Goal: Information Seeking & Learning: Learn about a topic

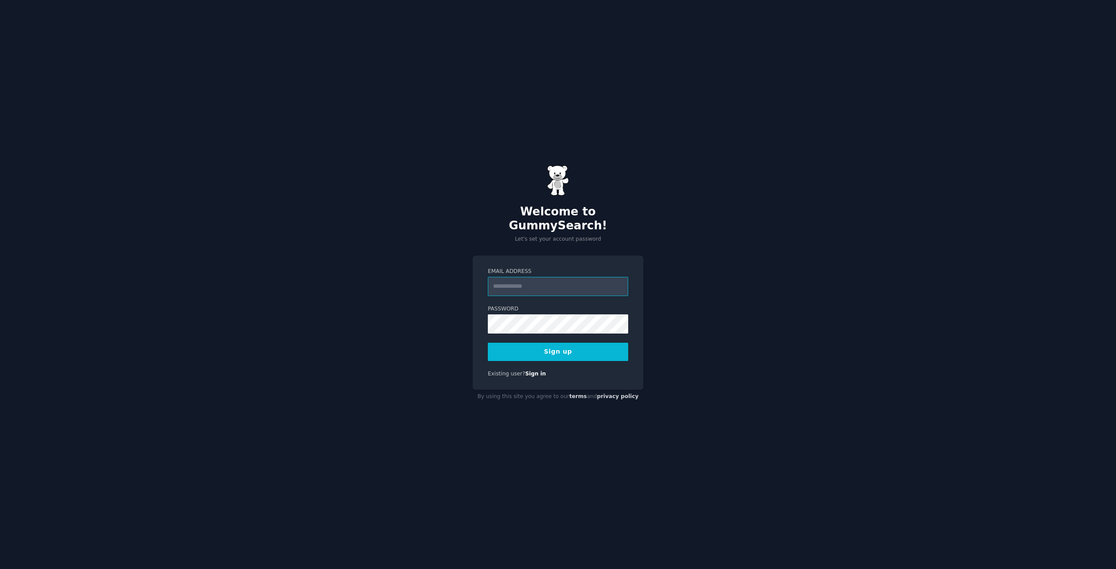
click at [570, 280] on input "Email Address" at bounding box center [558, 286] width 140 height 19
type input "**********"
click at [488, 343] on button "Sign up" at bounding box center [558, 352] width 140 height 18
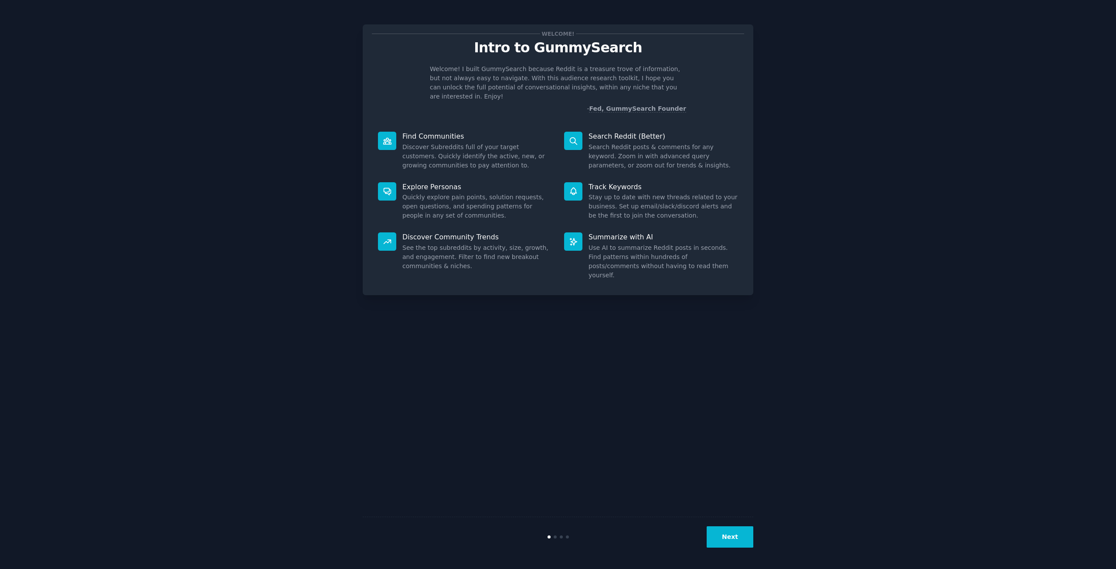
click at [721, 526] on div "Next" at bounding box center [558, 537] width 391 height 40
click at [721, 533] on button "Next" at bounding box center [730, 536] width 47 height 21
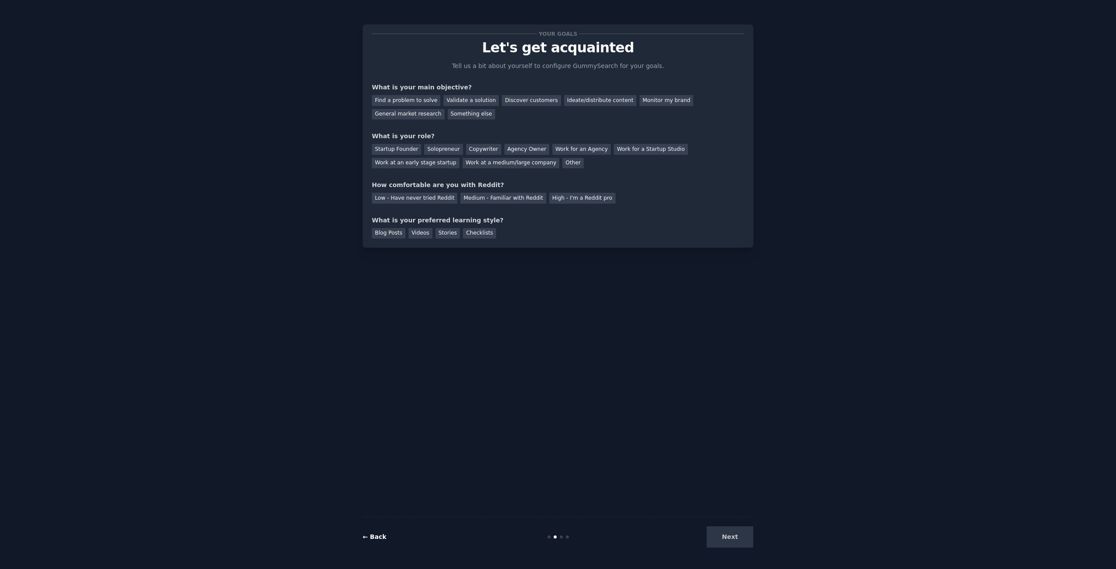
click at [365, 536] on link "← Back" at bounding box center [375, 536] width 24 height 7
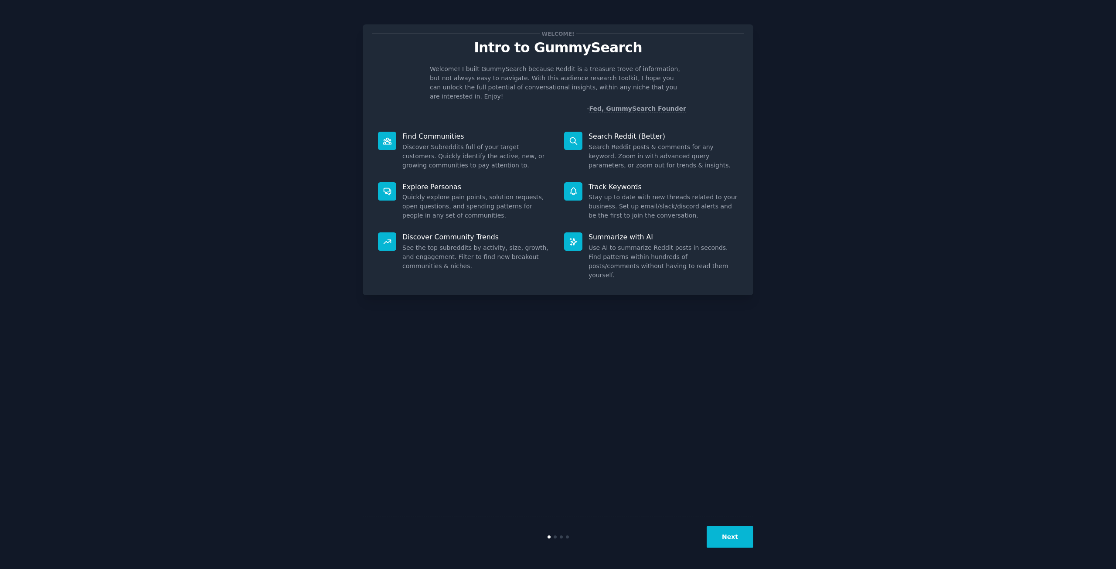
click at [738, 538] on button "Next" at bounding box center [730, 536] width 47 height 21
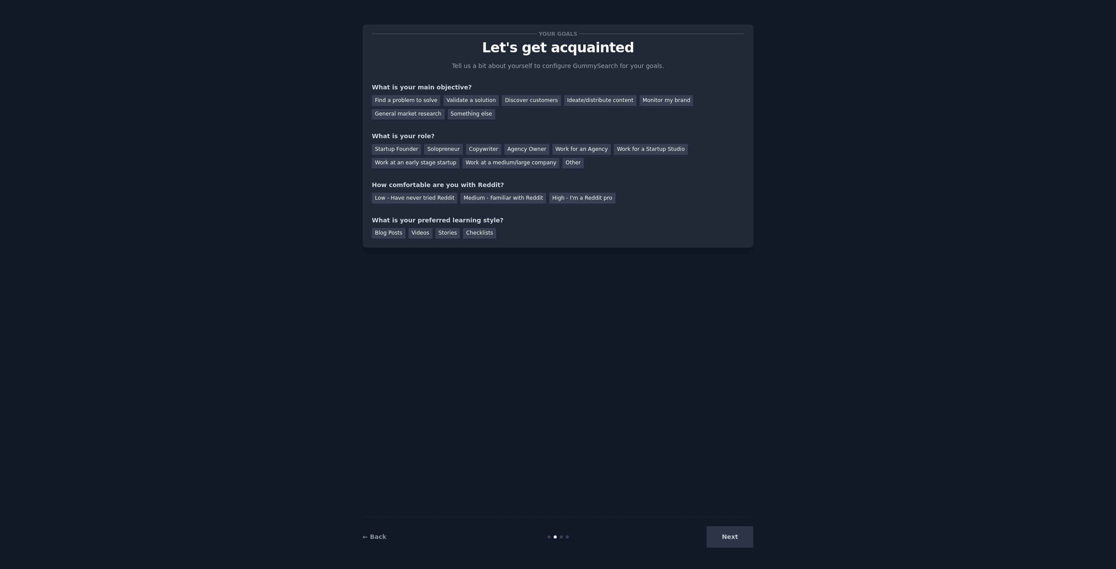
click at [738, 538] on div "Next" at bounding box center [688, 536] width 130 height 21
click at [431, 100] on div "Find a problem to solve" at bounding box center [406, 100] width 68 height 11
click at [455, 98] on div "Validate a solution" at bounding box center [470, 100] width 55 height 11
click at [414, 100] on div "Find a problem to solve" at bounding box center [406, 100] width 68 height 11
click at [411, 151] on div "Startup Founder" at bounding box center [396, 149] width 49 height 11
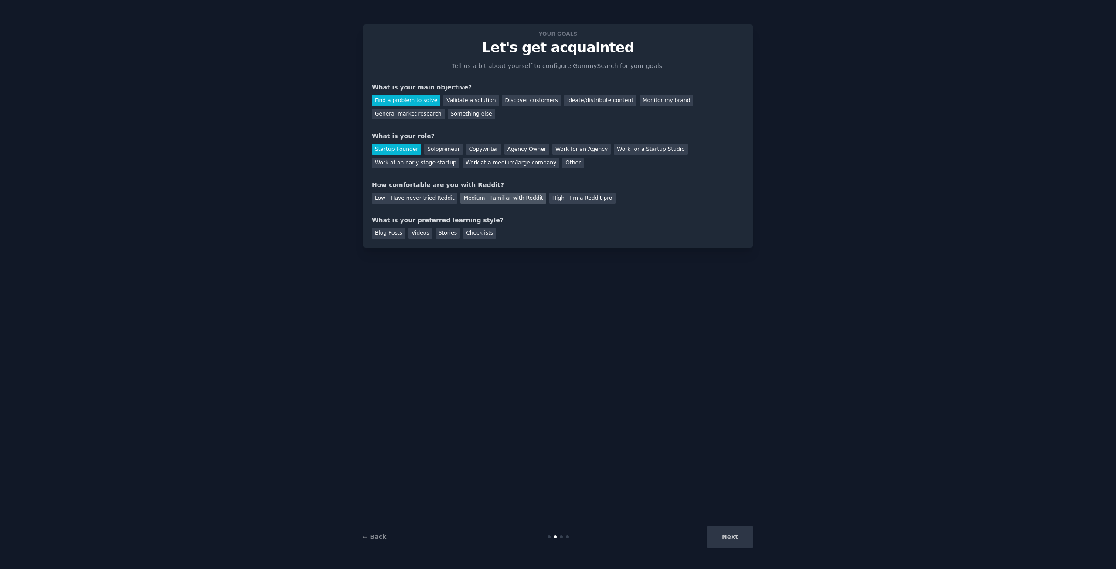
click at [522, 199] on div "Medium - Familiar with Reddit" at bounding box center [502, 198] width 85 height 11
click at [415, 235] on div "Videos" at bounding box center [421, 233] width 24 height 11
click at [716, 537] on button "Next" at bounding box center [730, 536] width 47 height 21
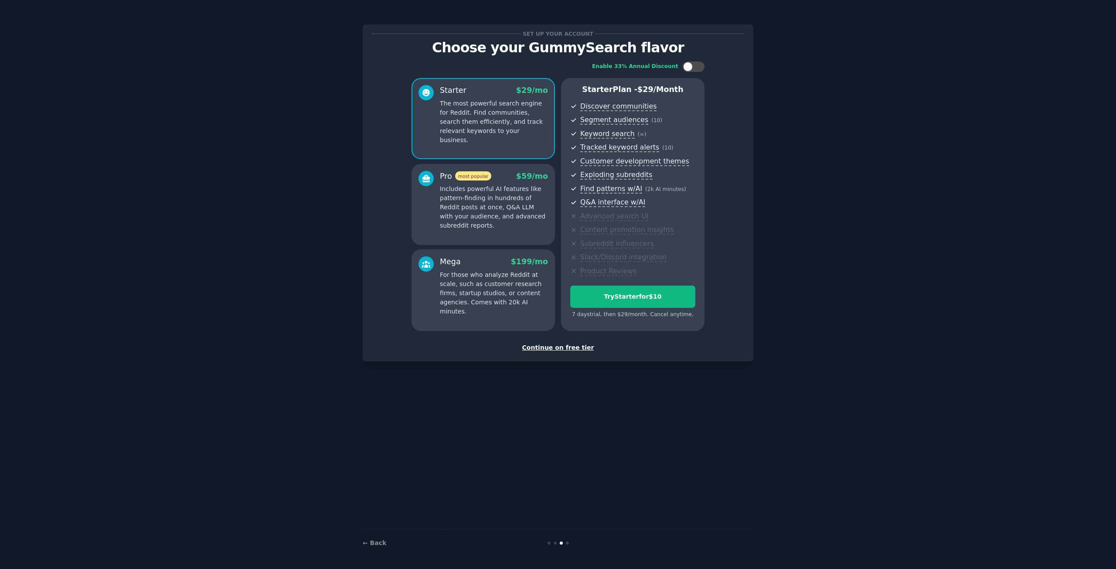
click at [555, 349] on div "Continue on free tier" at bounding box center [558, 347] width 372 height 9
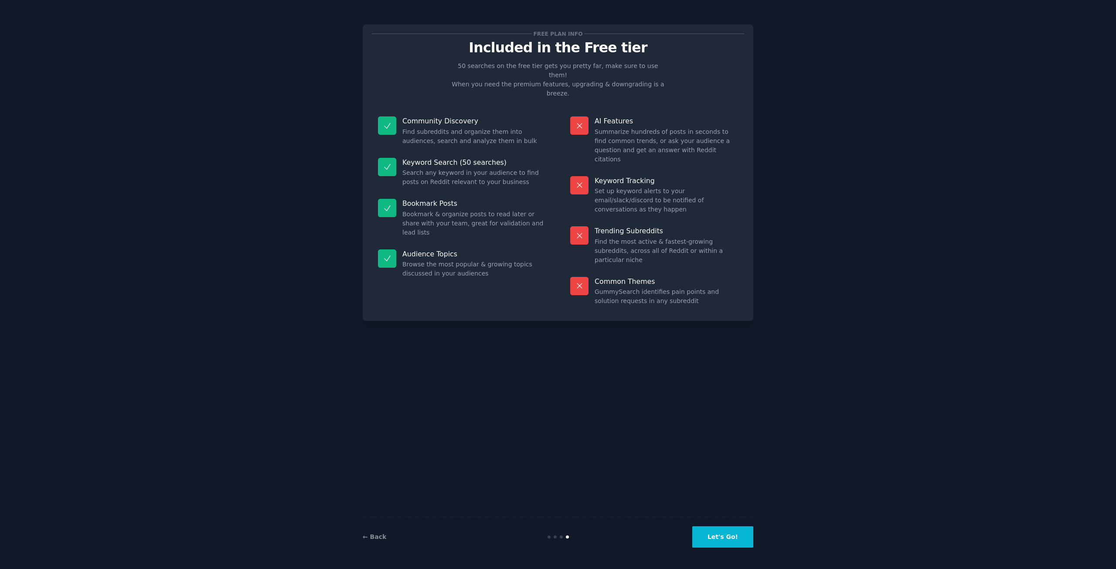
click at [716, 522] on div "← Back Let's Go!" at bounding box center [558, 537] width 391 height 40
click at [720, 535] on button "Let's Go!" at bounding box center [722, 536] width 61 height 21
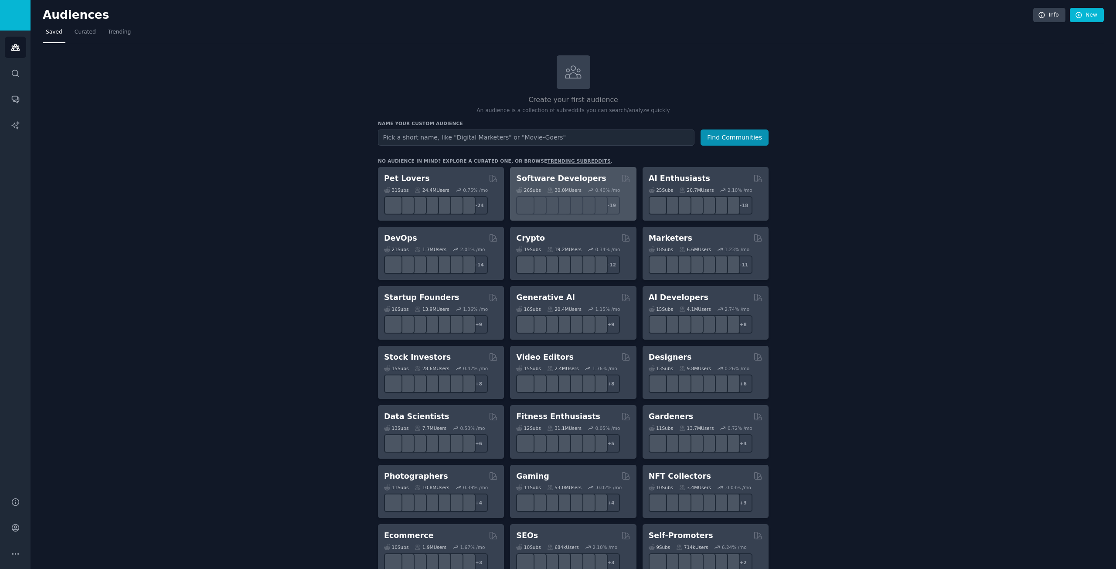
click at [582, 180] on h2 "Software Developers" at bounding box center [561, 178] width 90 height 11
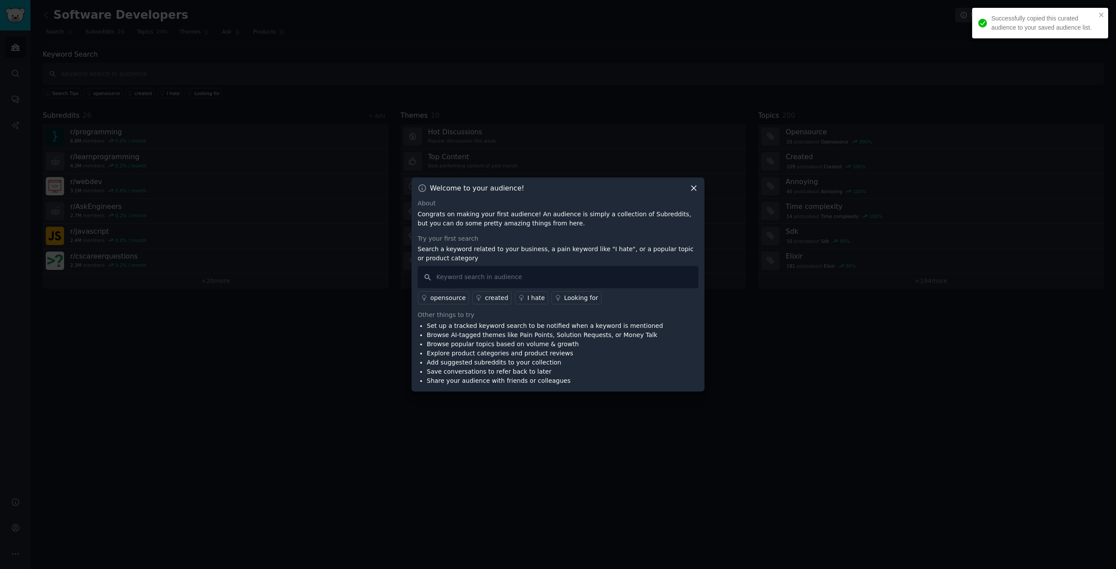
click at [698, 188] on div "Welcome to your audience! About Congrats on making your first audience! An audi…" at bounding box center [558, 284] width 293 height 214
click at [695, 187] on icon at bounding box center [693, 188] width 9 height 9
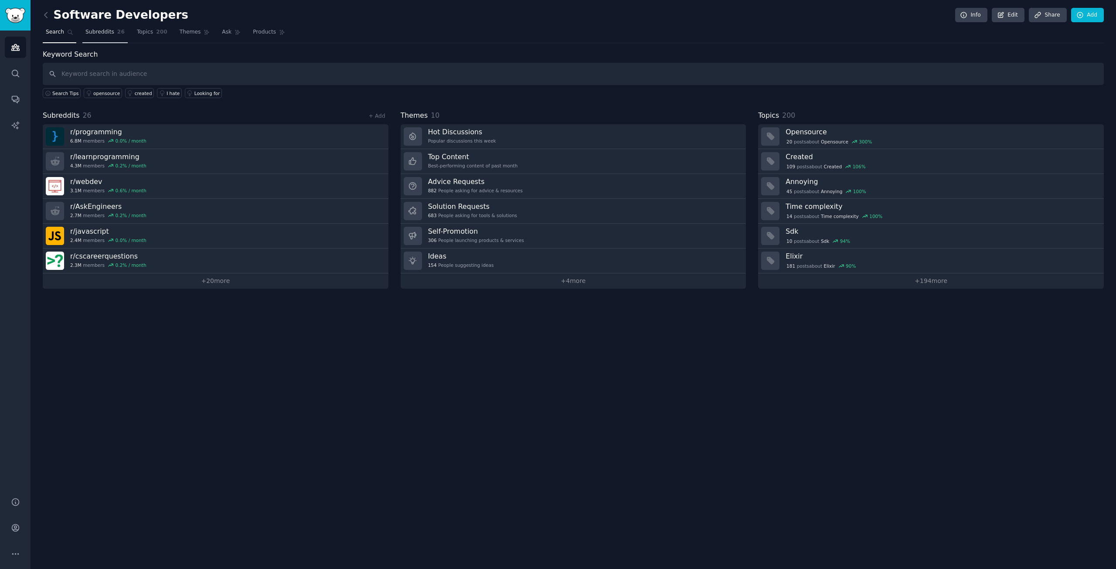
click at [94, 30] on span "Subreddits" at bounding box center [99, 32] width 29 height 8
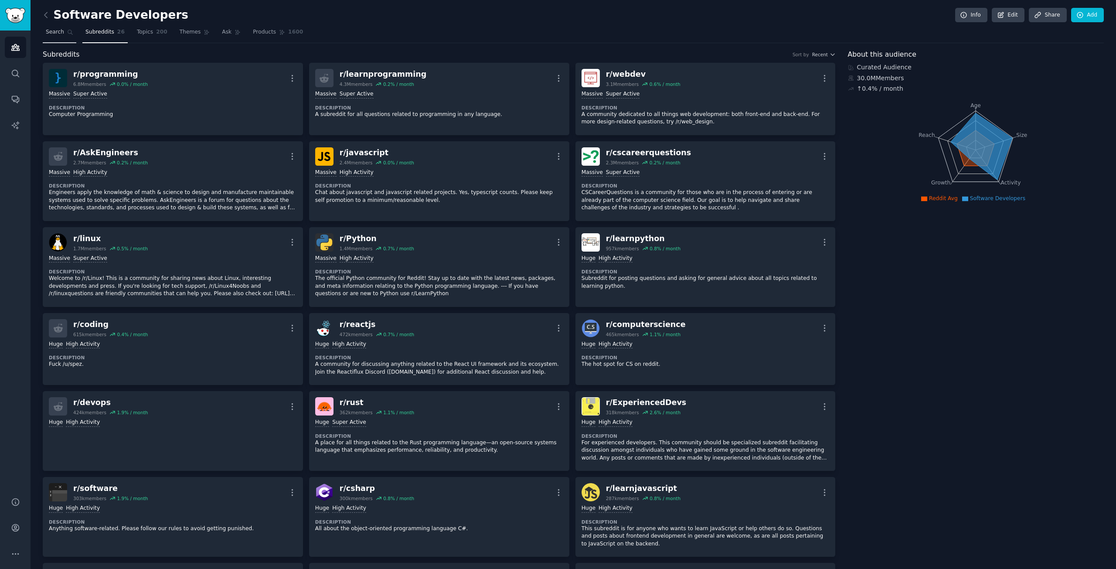
click at [51, 34] on span "Search" at bounding box center [55, 32] width 18 height 8
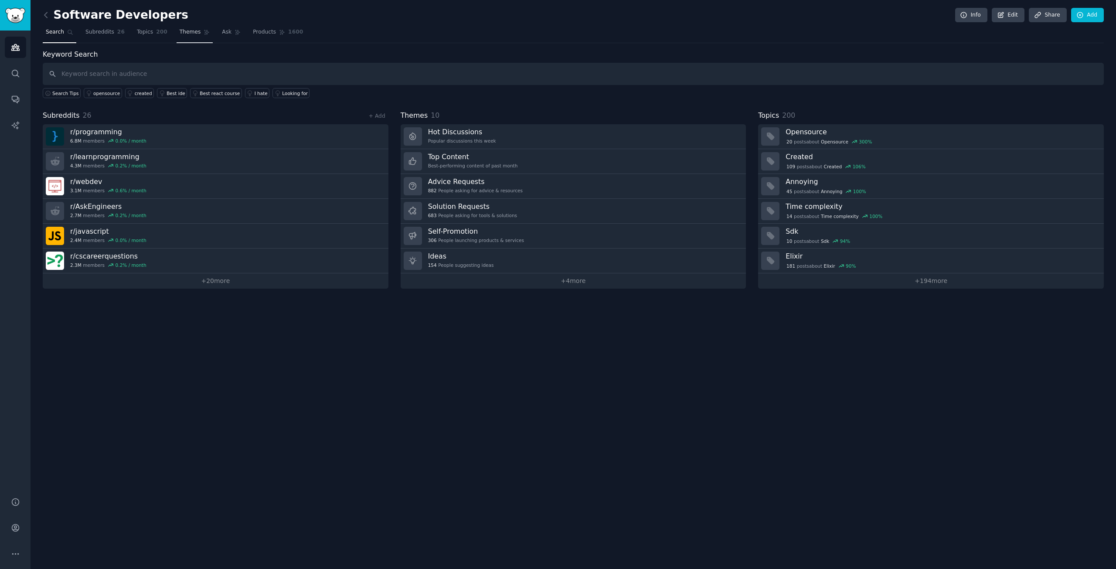
click at [180, 32] on span "Themes" at bounding box center [190, 32] width 21 height 8
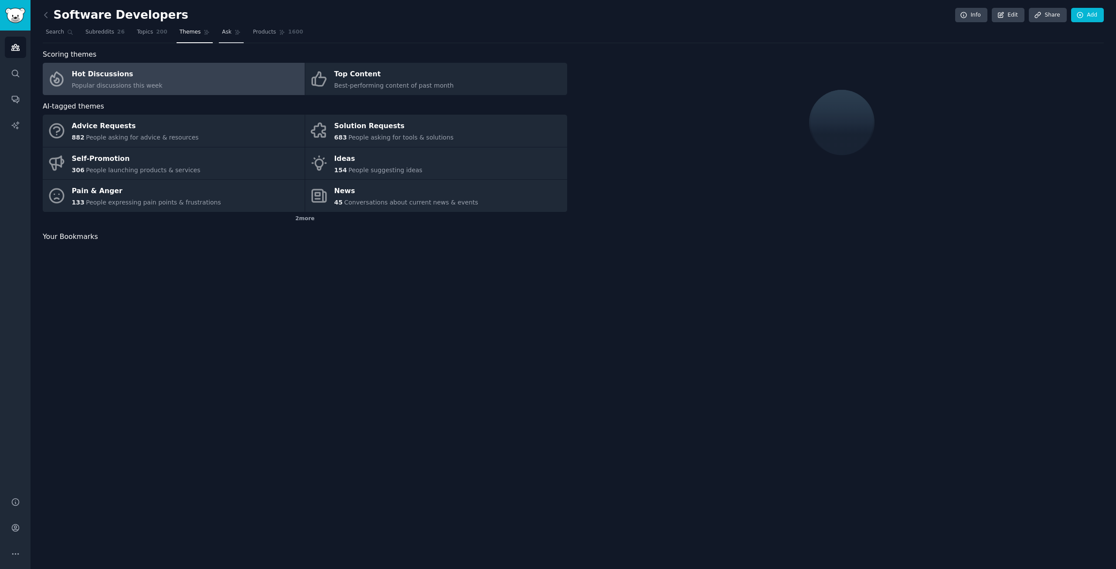
click at [222, 35] on span "Ask" at bounding box center [227, 32] width 10 height 8
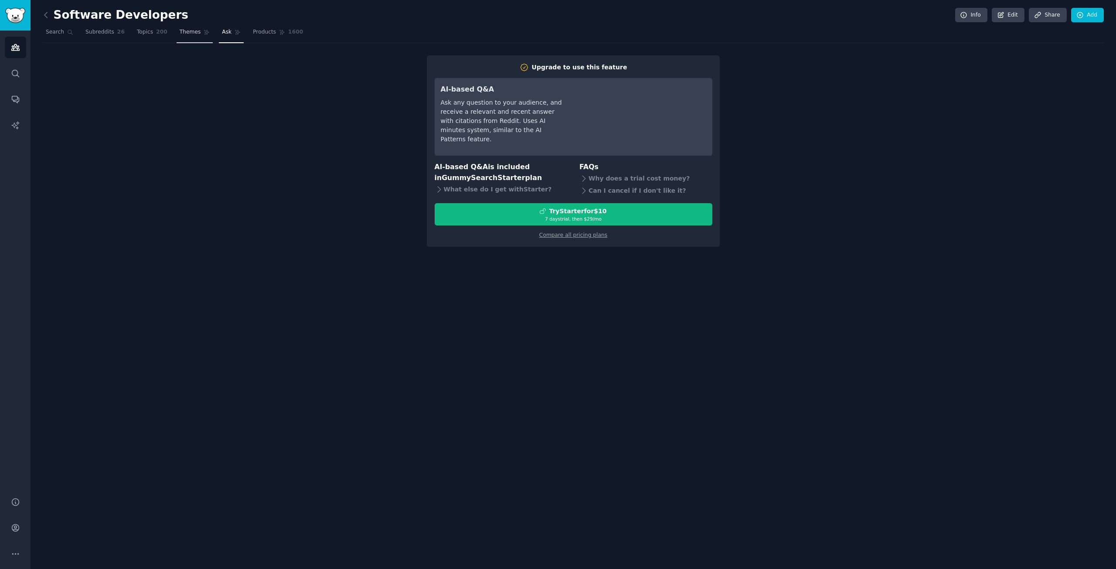
click at [189, 34] on link "Themes" at bounding box center [195, 34] width 37 height 18
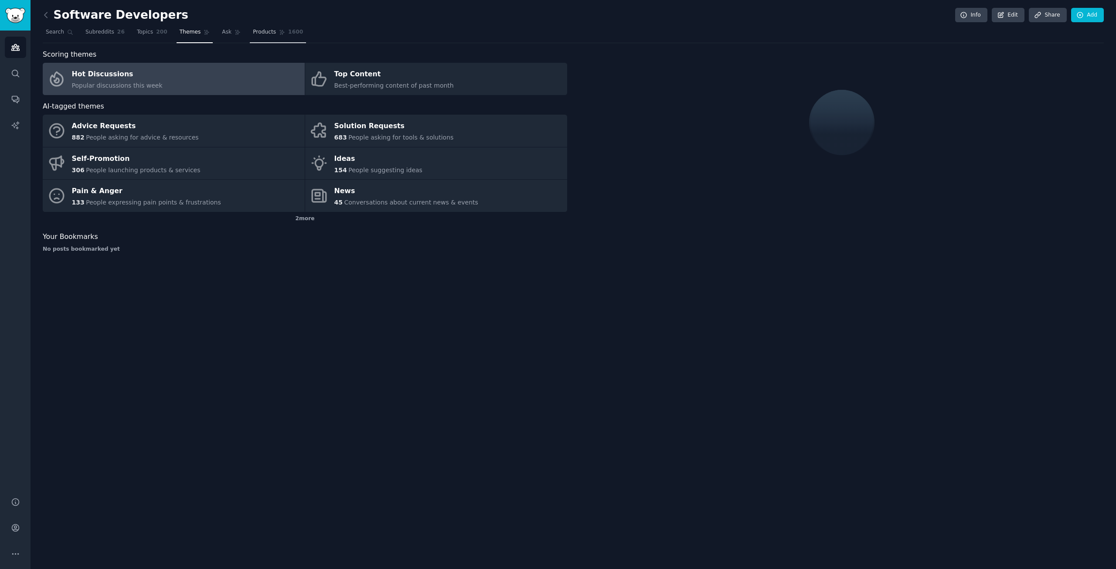
click at [254, 36] on link "Products 1600" at bounding box center [278, 34] width 56 height 18
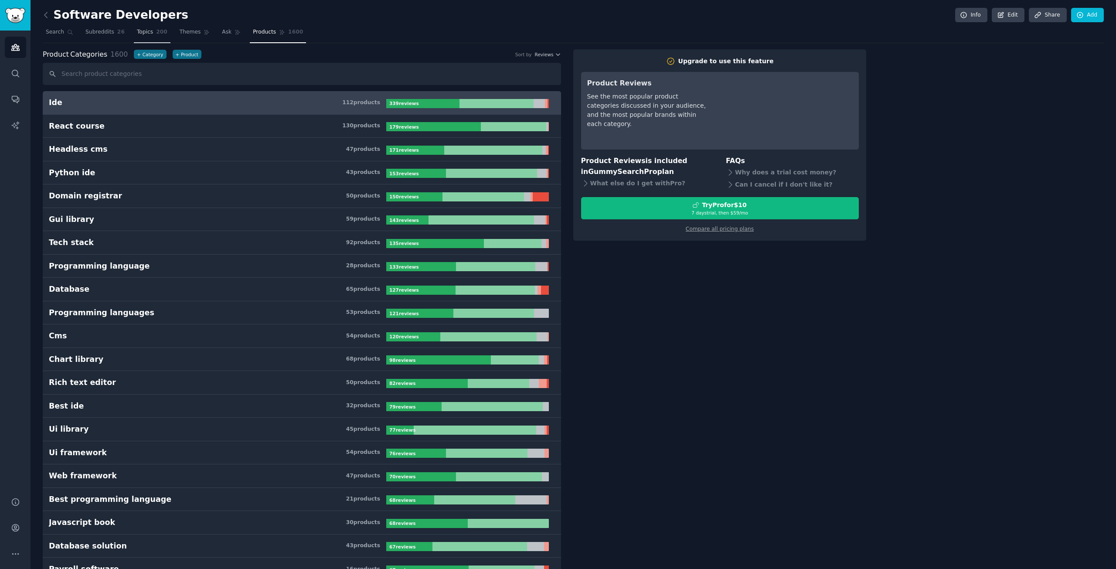
click at [156, 34] on span "200" at bounding box center [161, 32] width 11 height 8
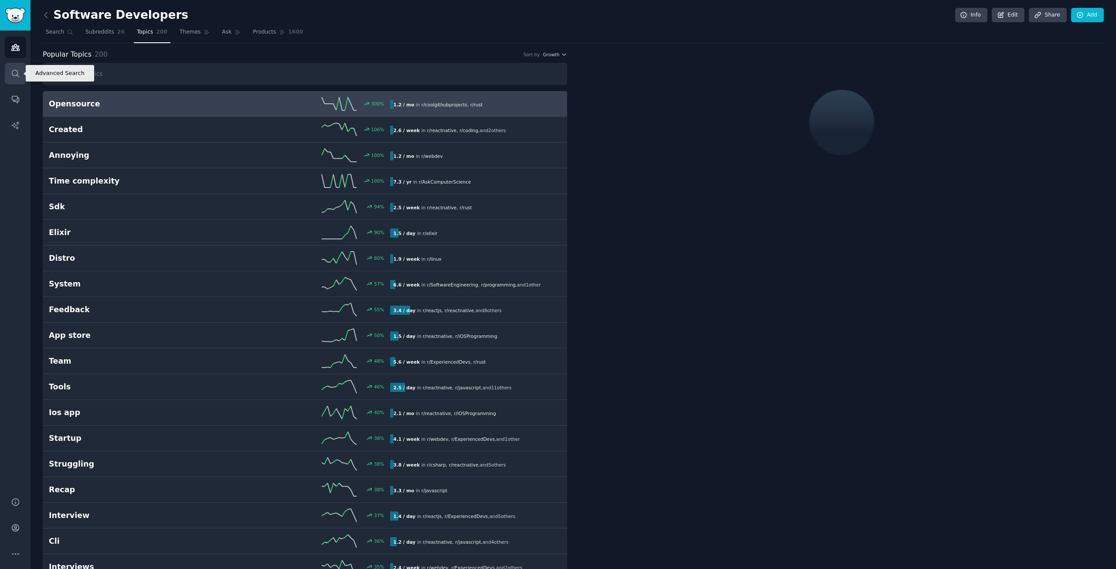
click at [16, 66] on link "Search" at bounding box center [15, 73] width 21 height 21
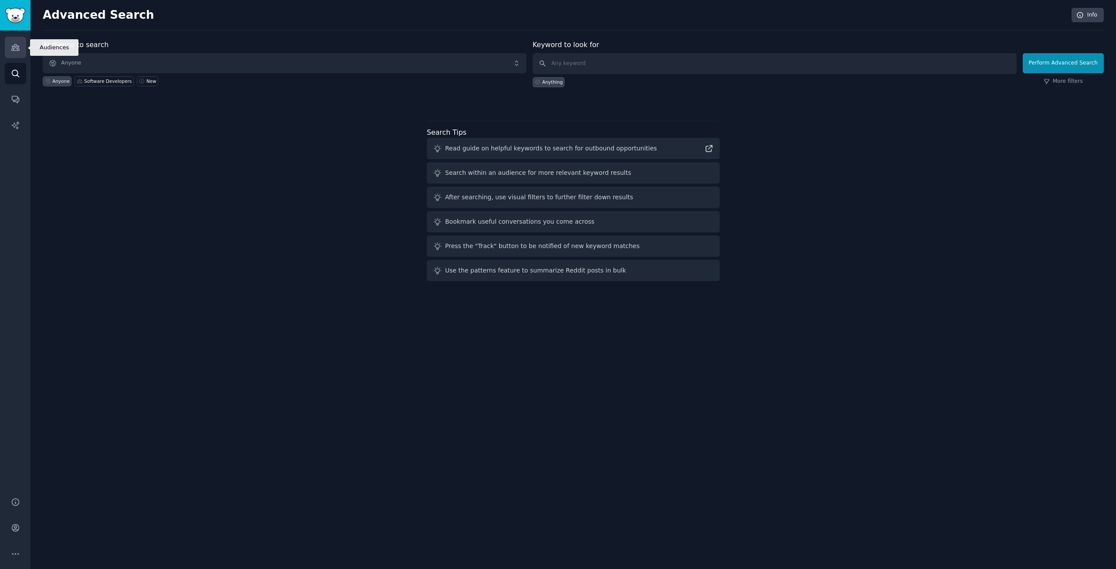
click at [10, 43] on link "Audiences" at bounding box center [15, 47] width 21 height 21
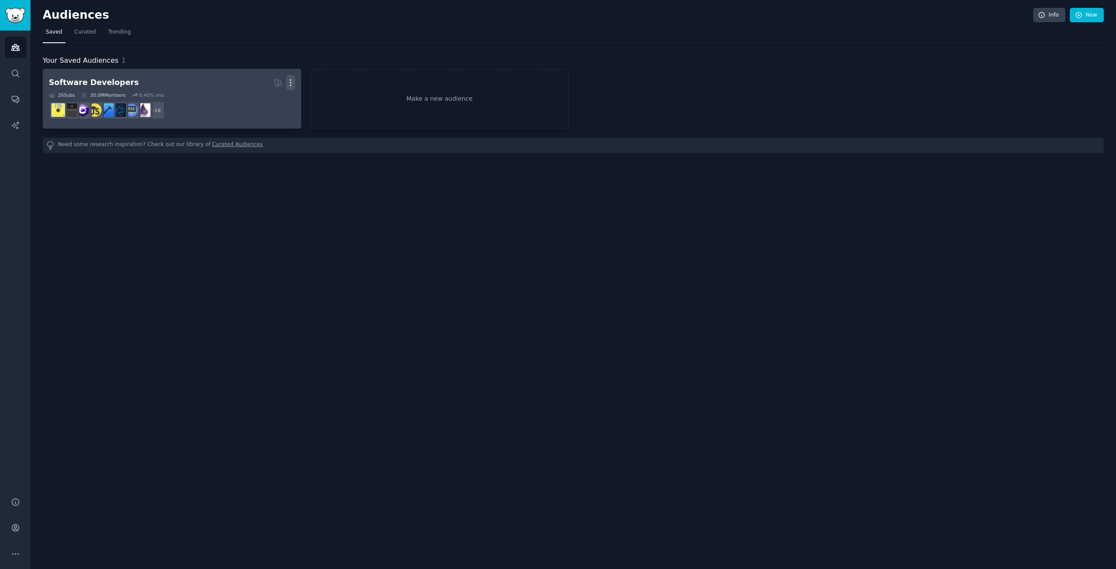
click at [289, 85] on icon "button" at bounding box center [290, 82] width 9 height 9
click at [252, 83] on icon at bounding box center [248, 85] width 7 height 5
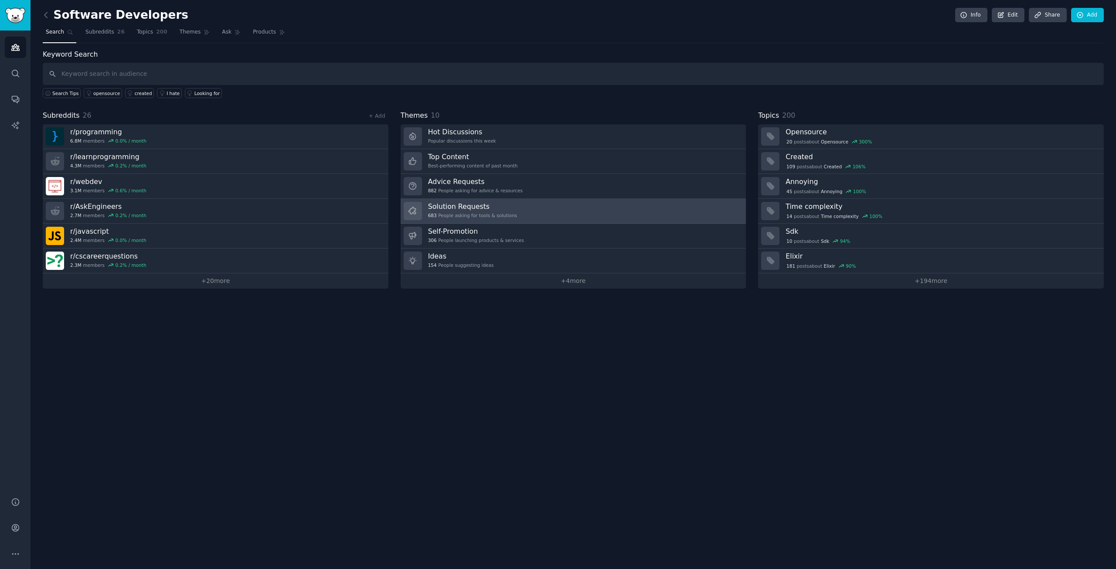
click at [510, 204] on link "Solution Requests 683 People asking for tools & solutions" at bounding box center [574, 211] width 346 height 25
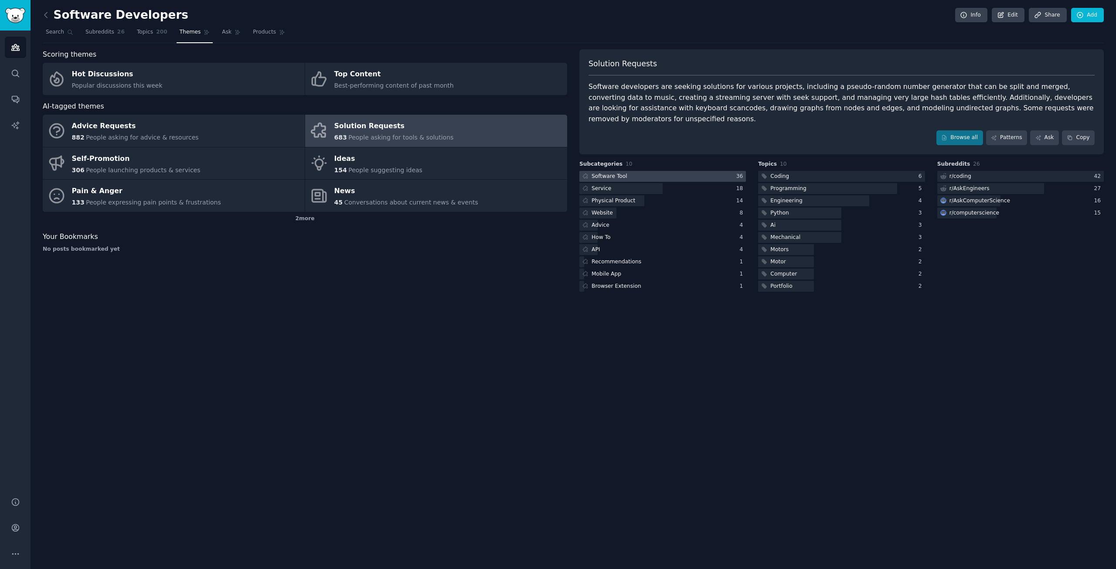
click at [606, 173] on div "Software Tool" at bounding box center [610, 177] width 36 height 8
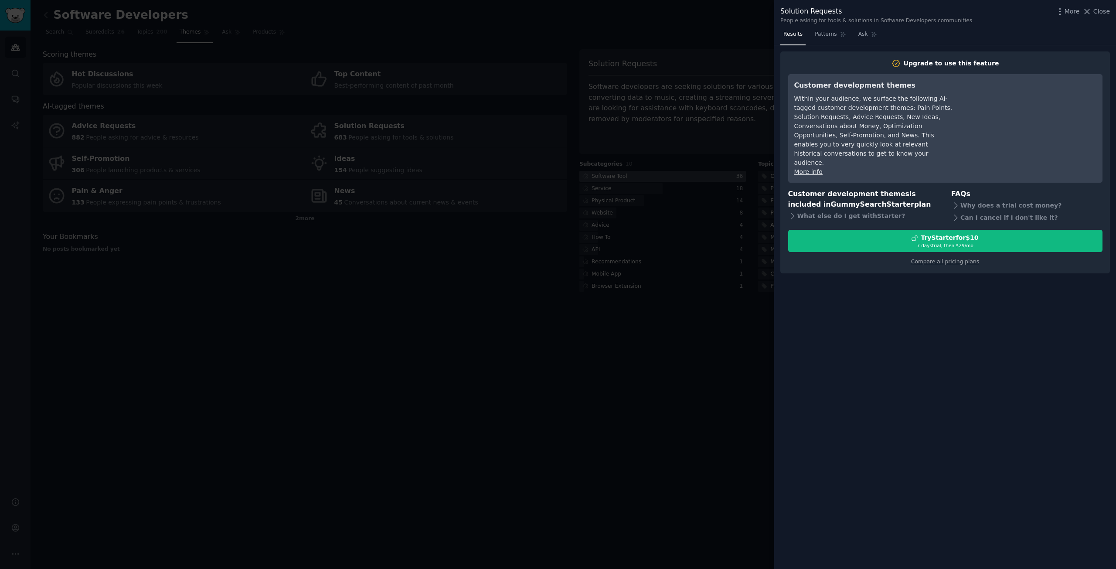
click at [606, 166] on div at bounding box center [558, 284] width 1116 height 569
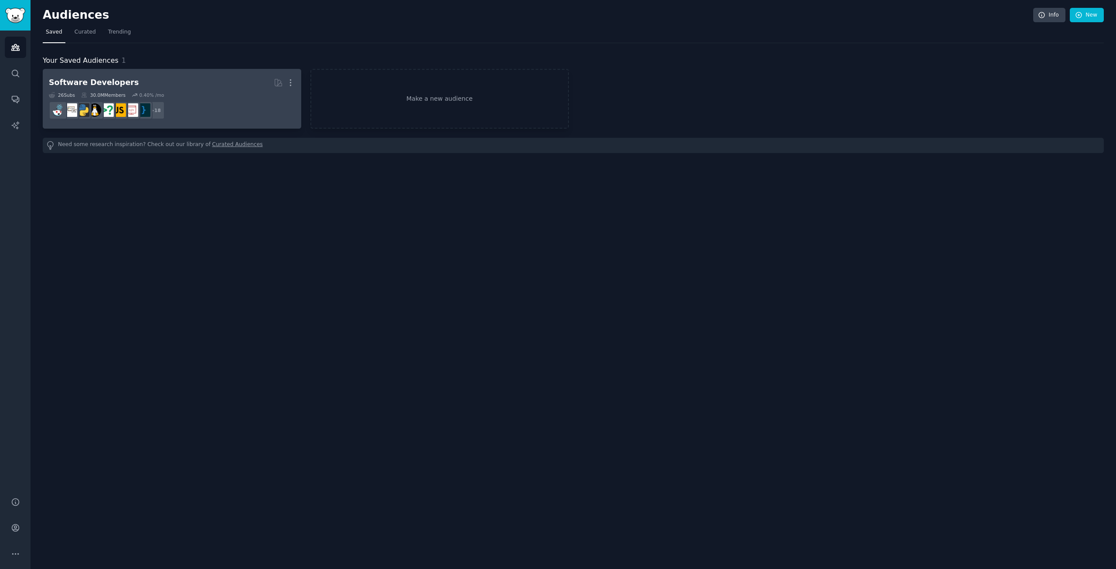
click at [152, 80] on h2 "Software Developers More" at bounding box center [172, 82] width 246 height 15
